Goal: Obtain resource: Download file/media

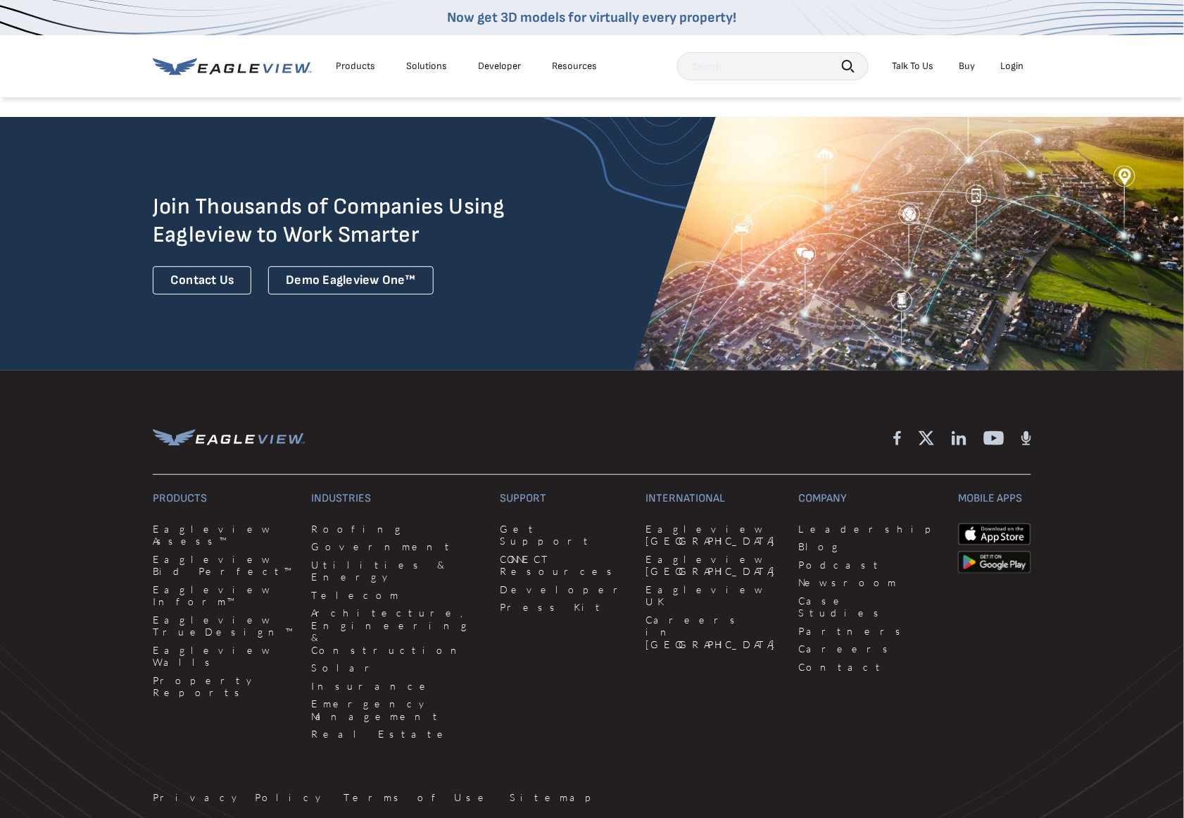
scroll to position [3601, 0]
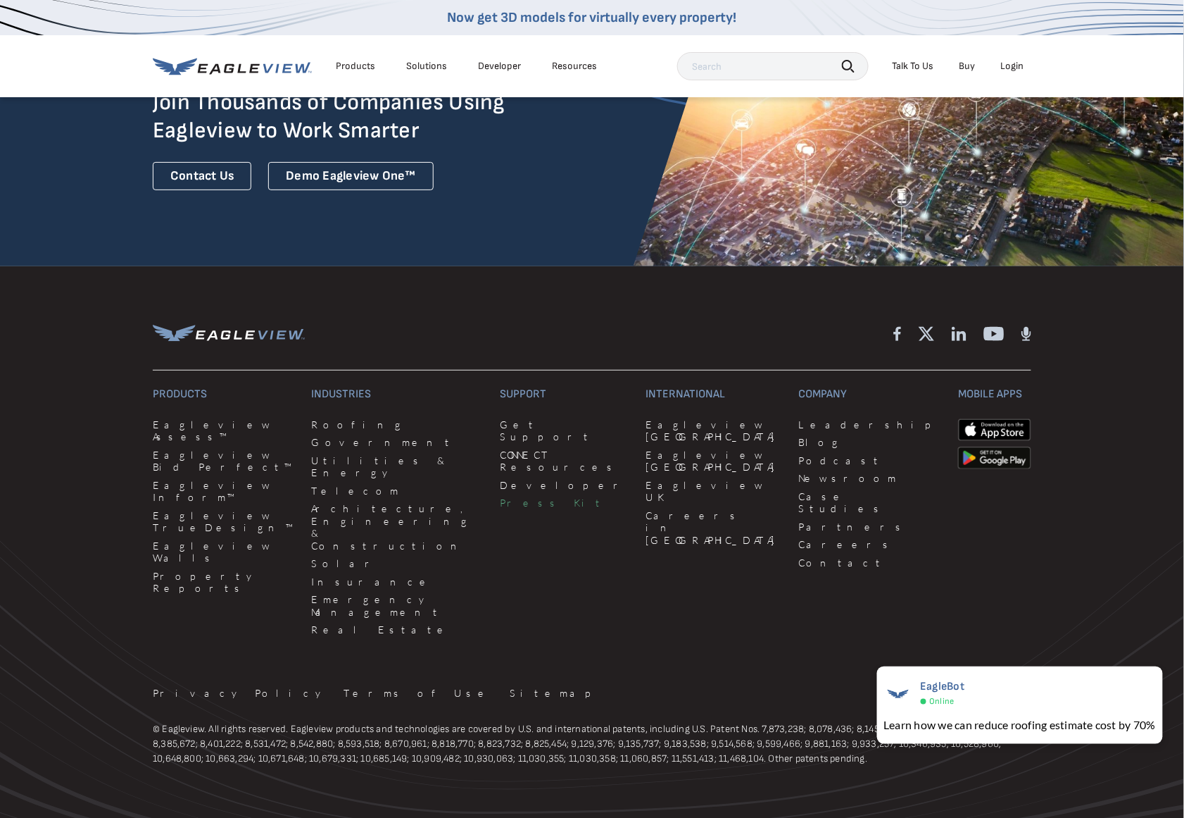
click at [501, 496] on link "Press Kit" at bounding box center [565, 502] width 129 height 13
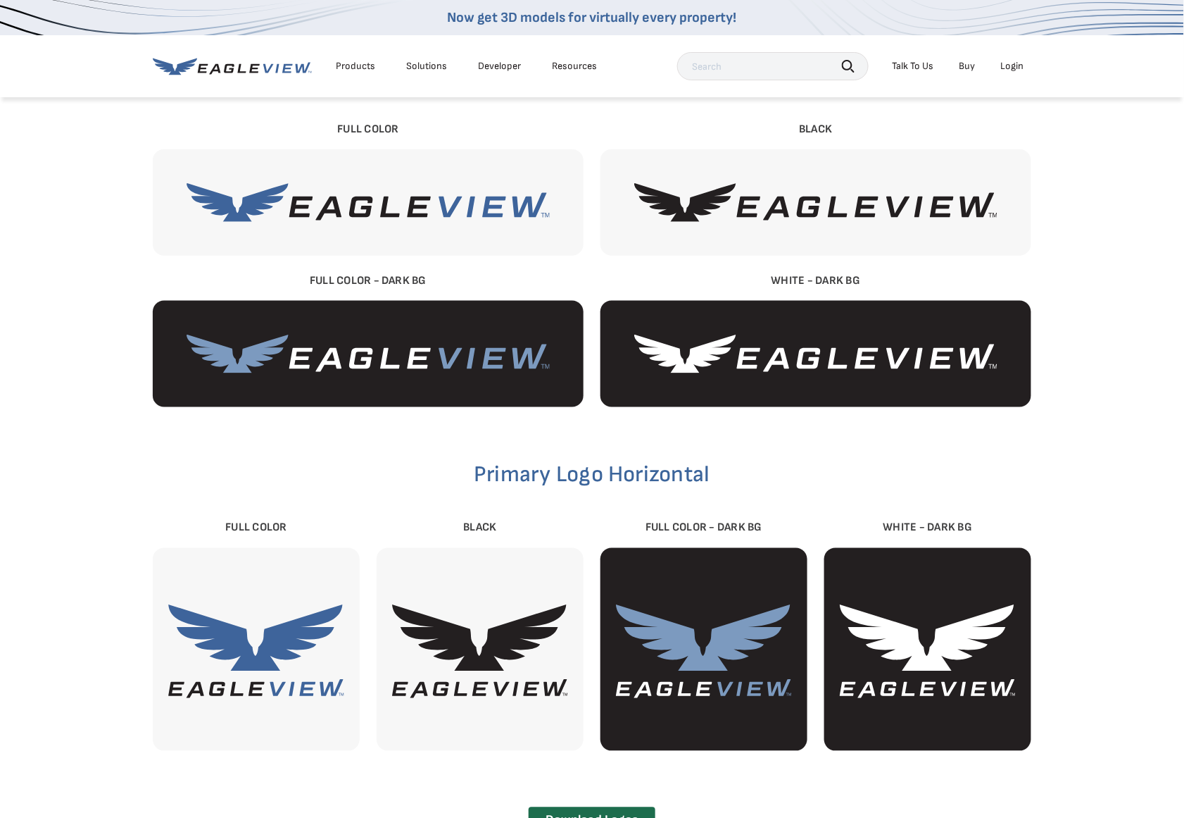
scroll to position [375, 0]
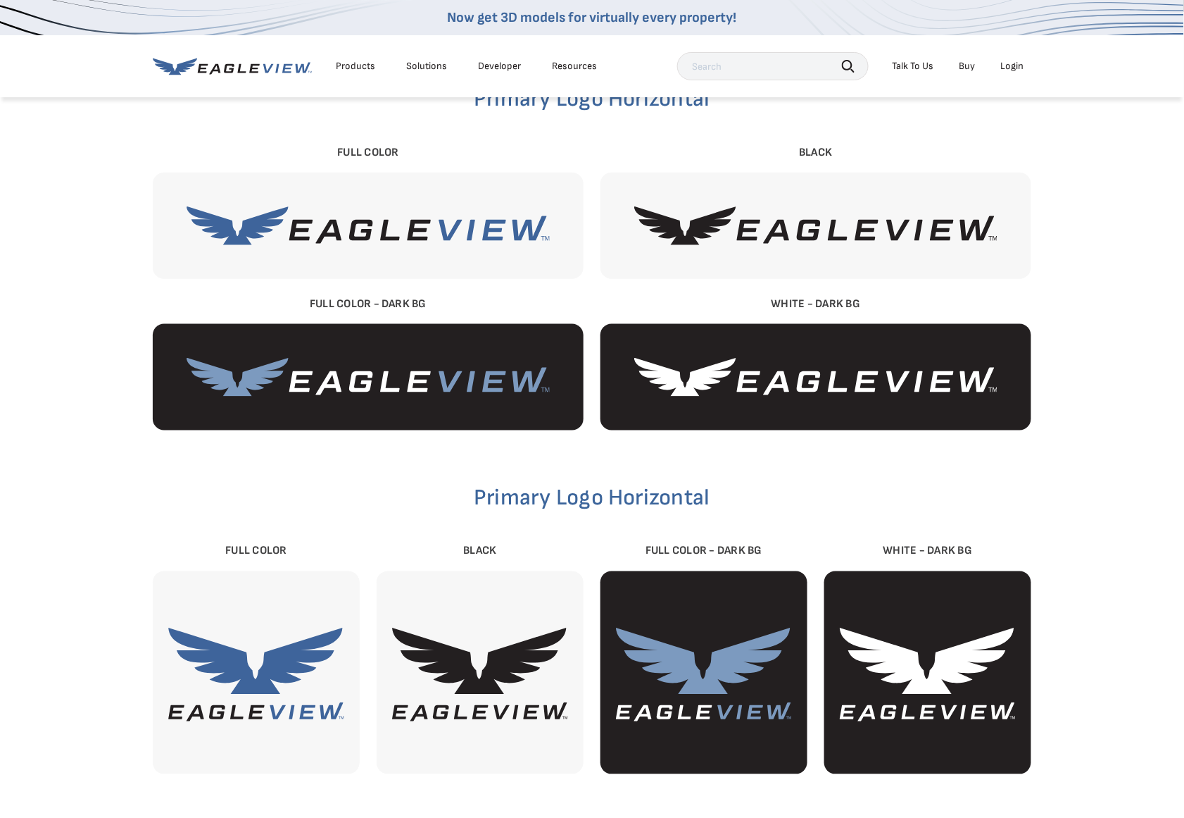
click at [781, 224] on img at bounding box center [815, 225] width 363 height 39
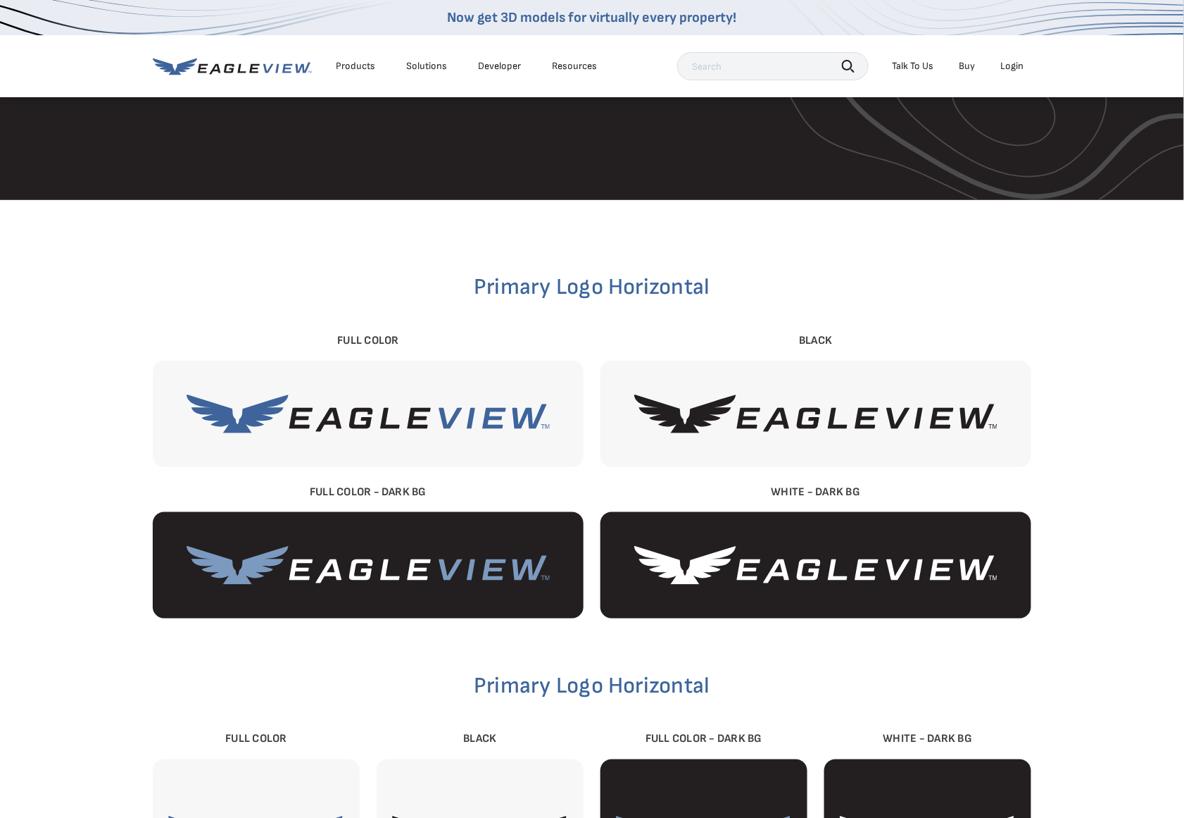
scroll to position [234, 0]
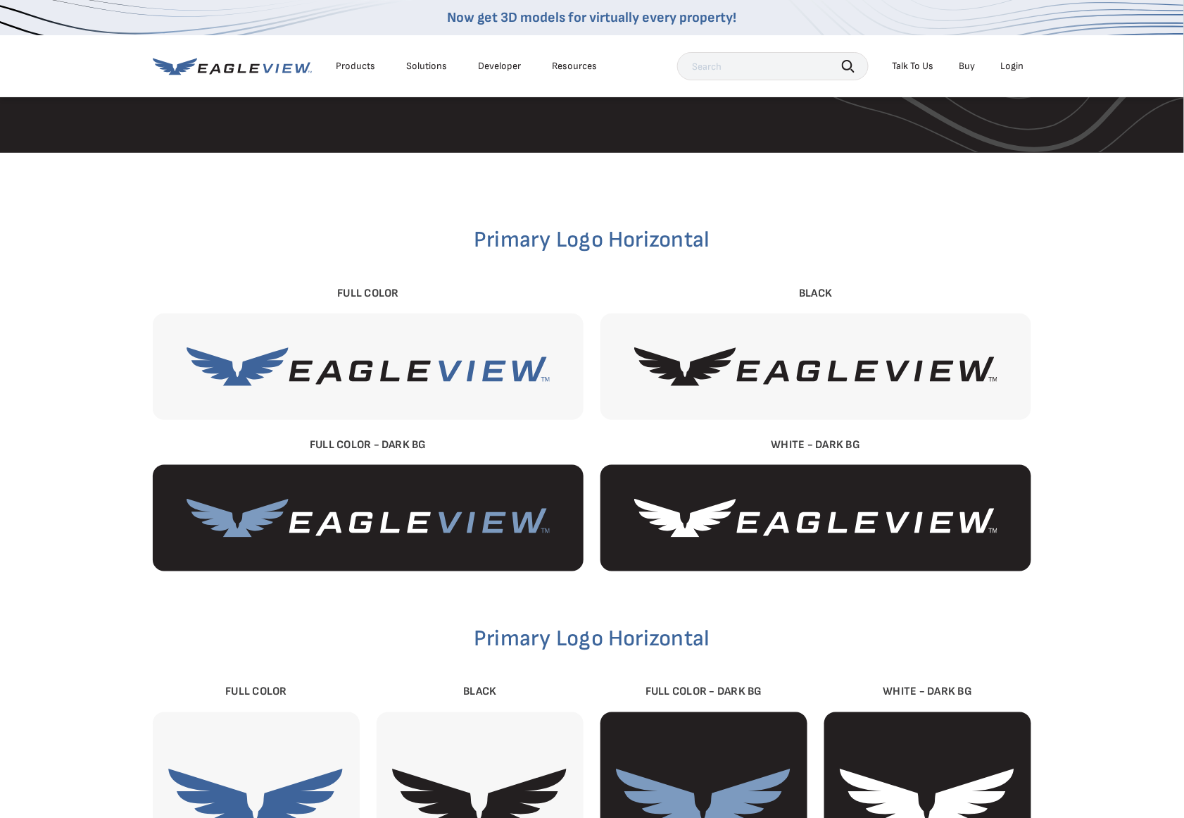
click at [750, 401] on div at bounding box center [816, 366] width 431 height 106
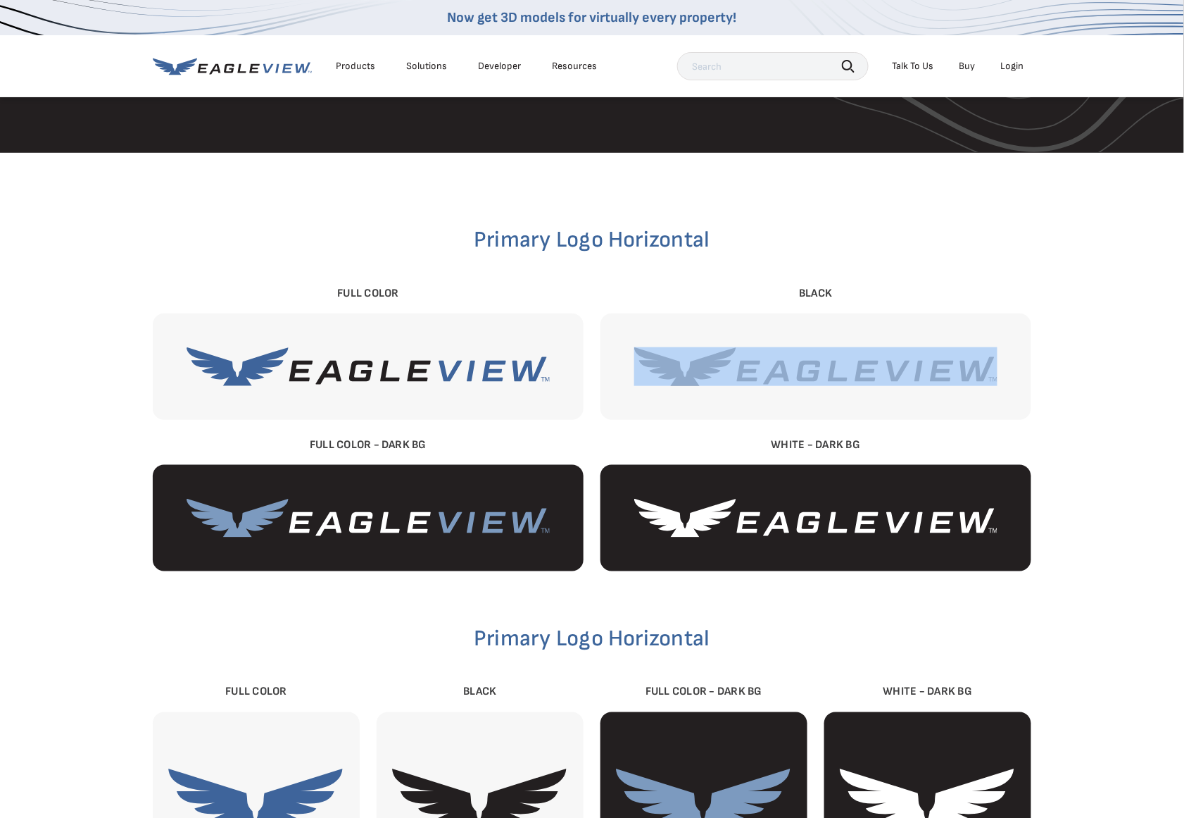
click at [750, 401] on div at bounding box center [816, 366] width 431 height 106
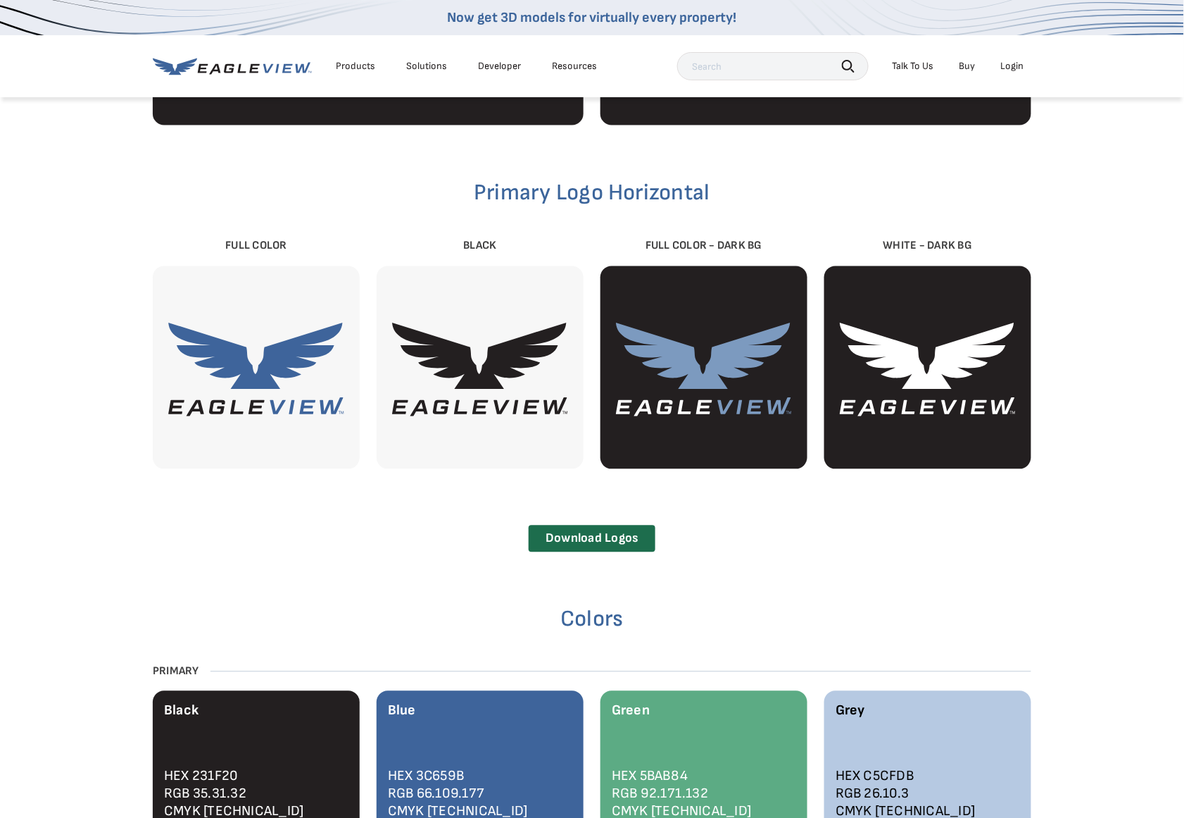
scroll to position [821, 0]
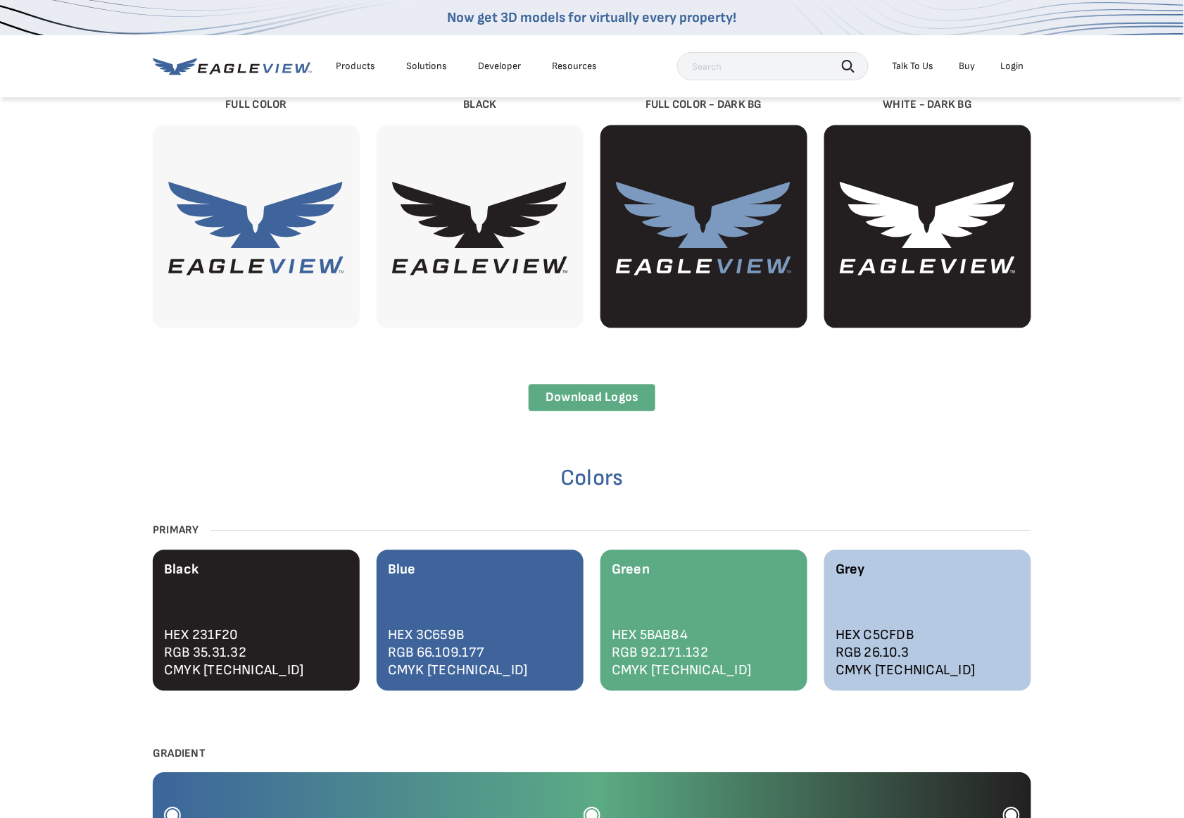
click at [618, 399] on link "Download Logos" at bounding box center [592, 397] width 126 height 27
